Goal: Transaction & Acquisition: Purchase product/service

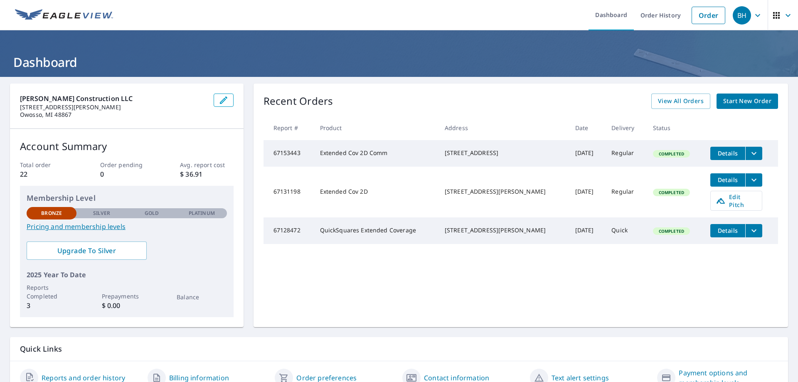
click at [732, 99] on span "Start New Order" at bounding box center [747, 101] width 48 height 10
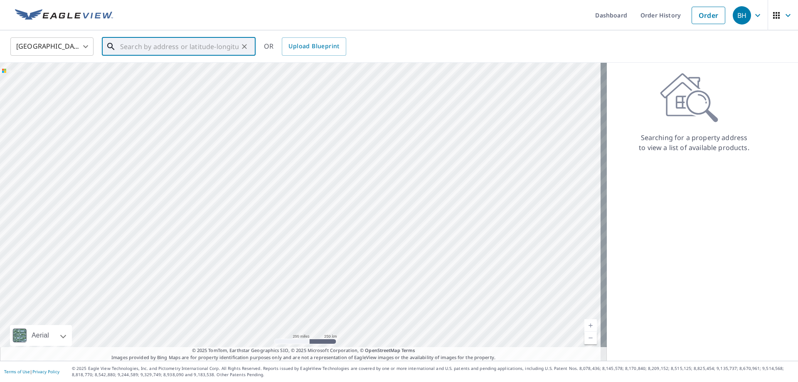
click at [124, 47] on input "text" at bounding box center [179, 46] width 118 height 23
click at [152, 69] on span "[STREET_ADDRESS][PERSON_NAME]" at bounding box center [183, 71] width 130 height 10
type input "[STREET_ADDRESS][PERSON_NAME]"
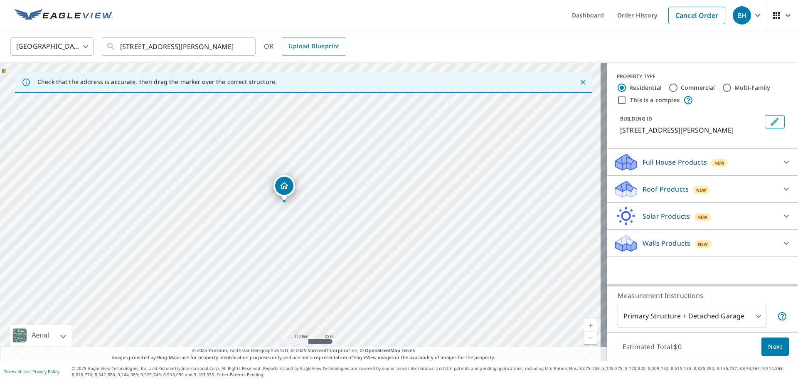
drag, startPoint x: 190, startPoint y: 201, endPoint x: 280, endPoint y: 270, distance: 113.8
click at [280, 270] on div "[STREET_ADDRESS][PERSON_NAME]" at bounding box center [303, 212] width 607 height 298
drag, startPoint x: 248, startPoint y: 177, endPoint x: 270, endPoint y: 243, distance: 69.8
click at [270, 243] on div "[STREET_ADDRESS][PERSON_NAME]" at bounding box center [303, 212] width 607 height 298
drag, startPoint x: 245, startPoint y: 209, endPoint x: 280, endPoint y: 226, distance: 39.0
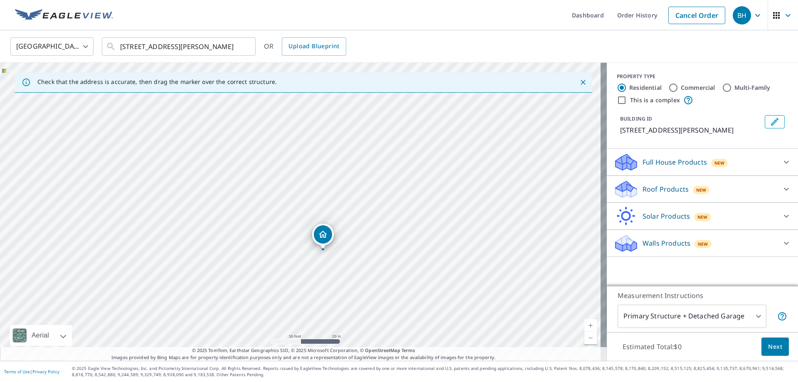
click at [279, 226] on div "[STREET_ADDRESS][PERSON_NAME]" at bounding box center [303, 212] width 607 height 298
drag, startPoint x: 424, startPoint y: 279, endPoint x: 424, endPoint y: 239, distance: 40.3
click at [423, 239] on div "[STREET_ADDRESS][PERSON_NAME]" at bounding box center [303, 212] width 607 height 298
click at [319, 192] on icon "Dropped pin, building 1, Residential property, 7138 Eldena Dr NE Kalkaska, MI 4…" at bounding box center [320, 193] width 10 height 10
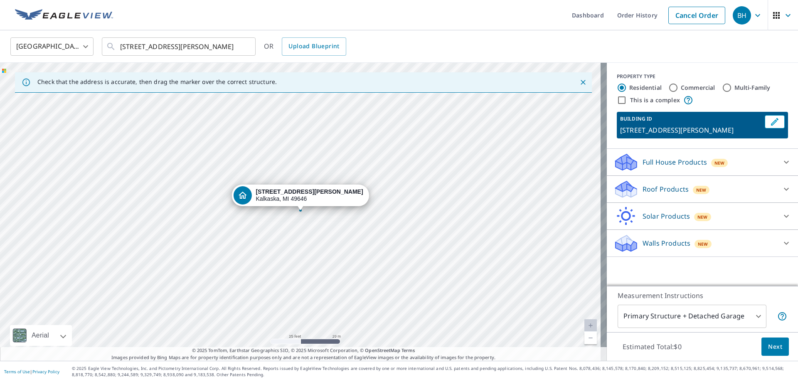
click at [781, 187] on icon at bounding box center [786, 189] width 10 height 10
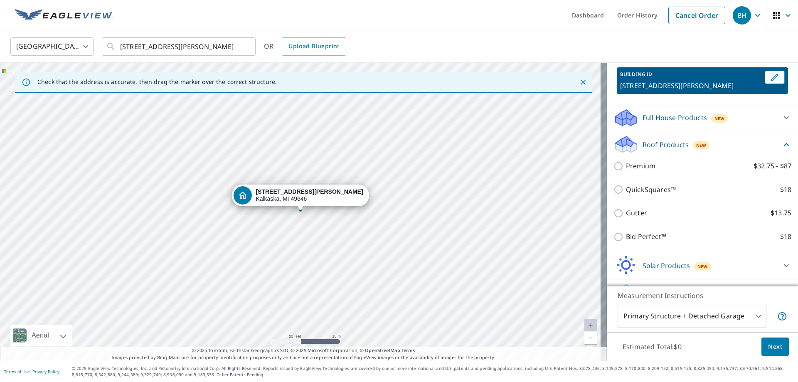
scroll to position [65, 0]
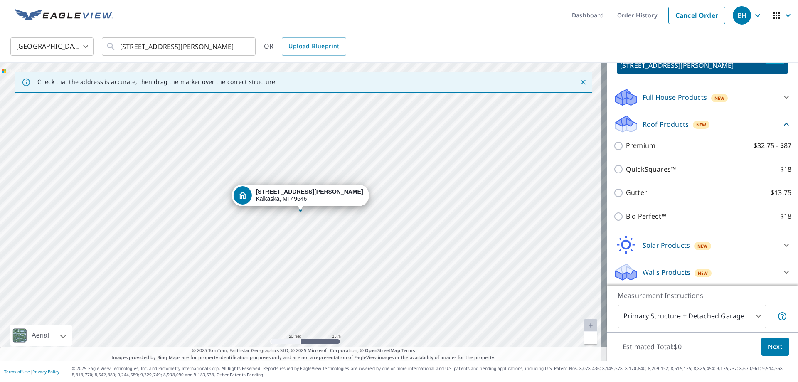
click at [751, 317] on body "BH BH Dashboard Order History Cancel Order BH [GEOGRAPHIC_DATA] [GEOGRAPHIC_DAT…" at bounding box center [399, 191] width 798 height 382
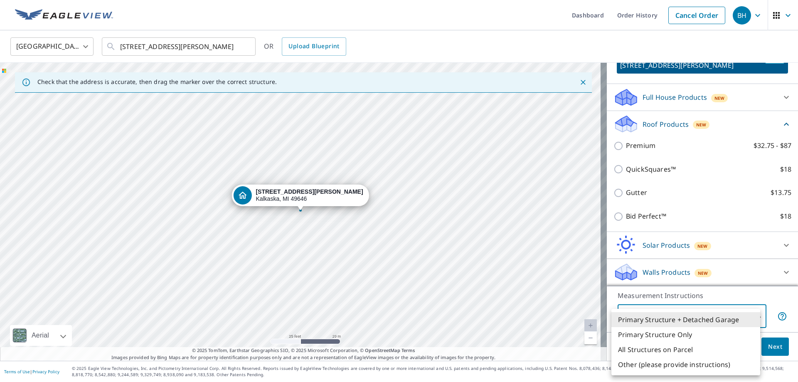
click at [660, 336] on li "Primary Structure Only" at bounding box center [685, 334] width 149 height 15
type input "2"
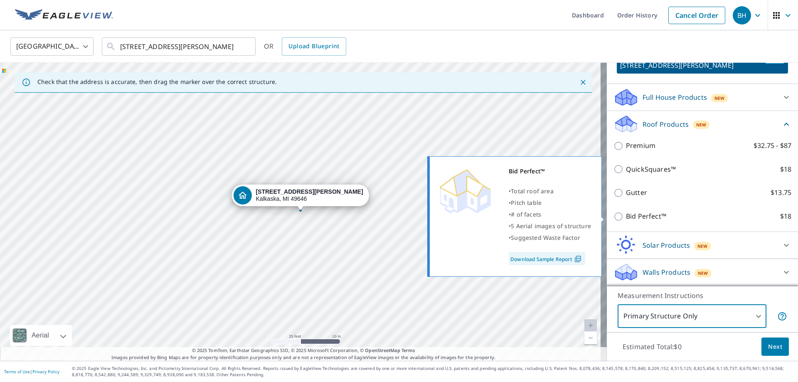
click at [613, 218] on input "Bid Perfect™ $18" at bounding box center [619, 216] width 12 height 10
checkbox input "true"
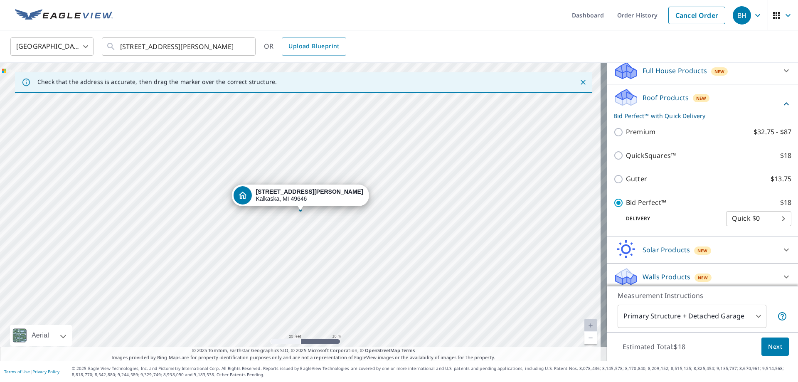
scroll to position [96, 0]
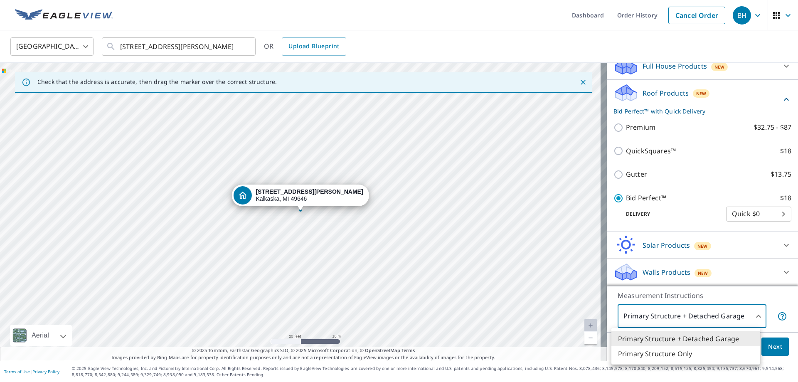
click at [752, 315] on body "BH BH Dashboard Order History Cancel Order BH [GEOGRAPHIC_DATA] [GEOGRAPHIC_DAT…" at bounding box center [399, 191] width 798 height 382
click at [657, 355] on li "Primary Structure Only" at bounding box center [685, 353] width 149 height 15
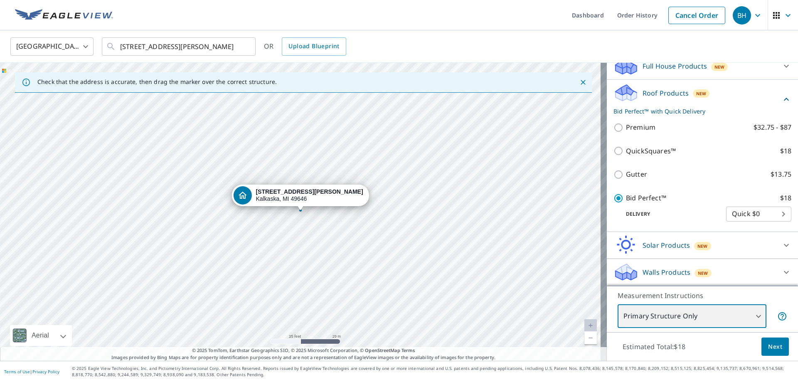
type input "2"
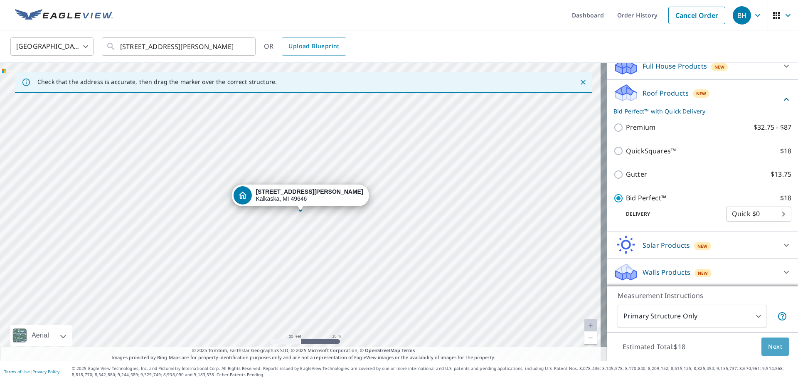
click at [768, 346] on span "Next" at bounding box center [775, 347] width 14 height 10
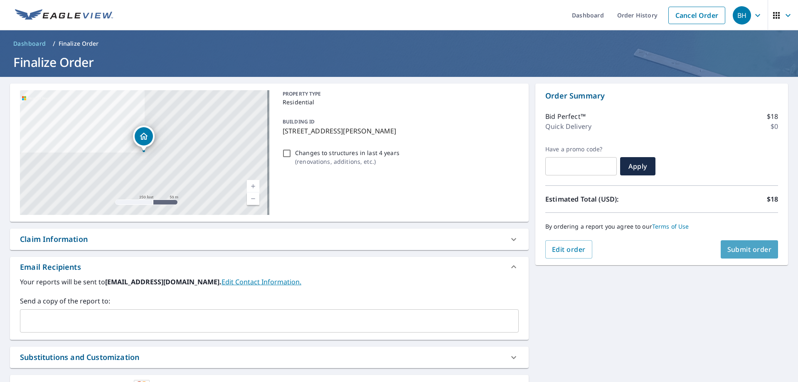
click at [744, 249] on span "Submit order" at bounding box center [749, 249] width 44 height 9
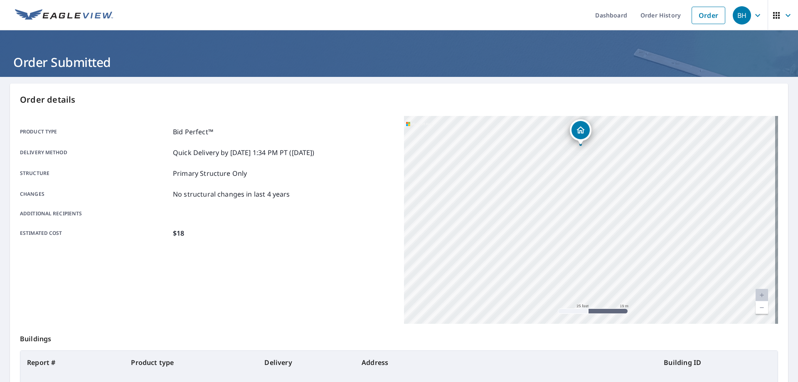
drag, startPoint x: 620, startPoint y: 179, endPoint x: 587, endPoint y: 300, distance: 126.3
click at [587, 300] on div "[STREET_ADDRESS][PERSON_NAME]" at bounding box center [591, 220] width 374 height 208
drag, startPoint x: 635, startPoint y: 215, endPoint x: 678, endPoint y: 298, distance: 93.8
click at [678, 298] on div "[STREET_ADDRESS][PERSON_NAME]" at bounding box center [591, 220] width 374 height 208
